Goal: Transaction & Acquisition: Purchase product/service

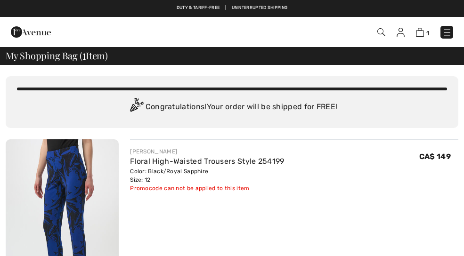
click at [263, 163] on link "Floral High-Waisted Trousers Style 254199" at bounding box center [207, 161] width 154 height 9
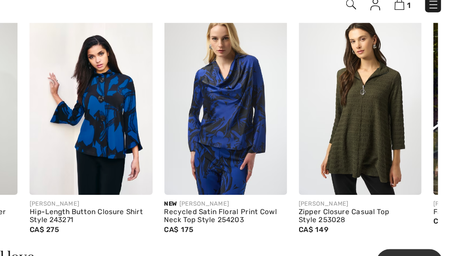
scroll to position [580, 0]
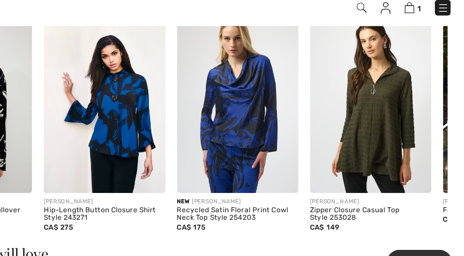
click at [124, 84] on img at bounding box center [173, 108] width 98 height 147
